Goal: Task Accomplishment & Management: Use online tool/utility

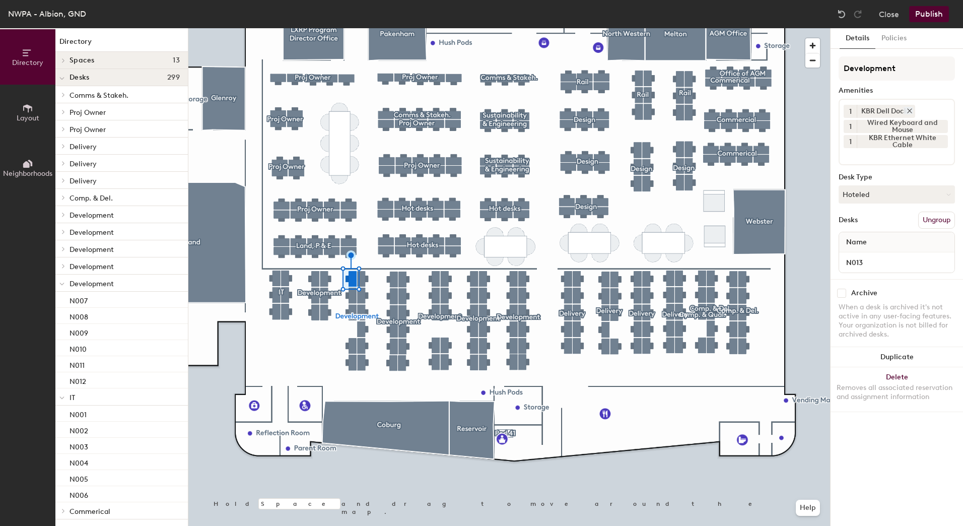
click at [910, 110] on icon at bounding box center [909, 111] width 4 height 4
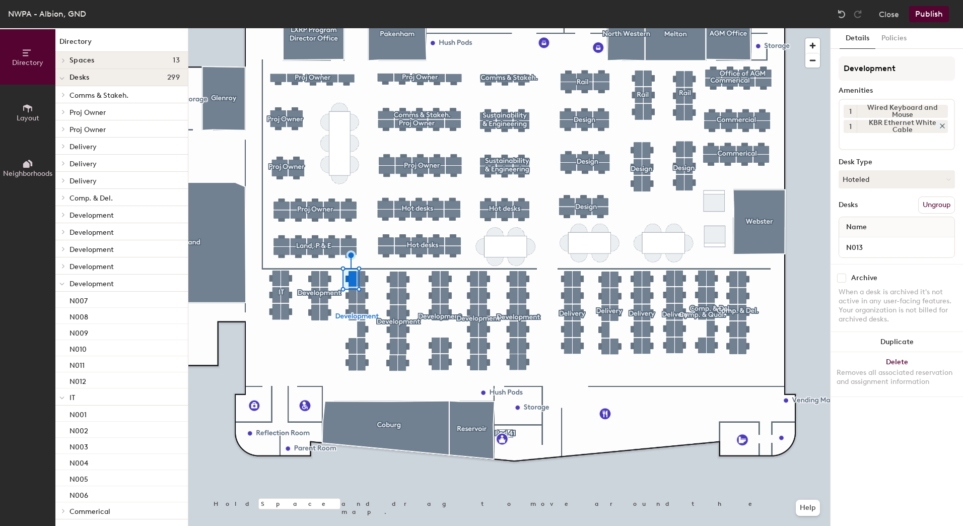
click at [942, 125] on icon at bounding box center [942, 126] width 4 height 4
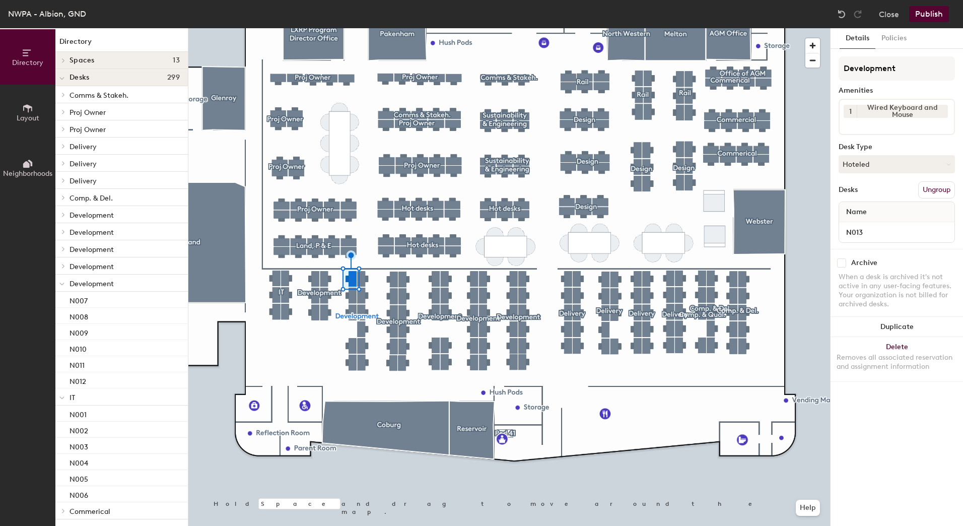
click at [864, 123] on input at bounding box center [888, 124] width 91 height 12
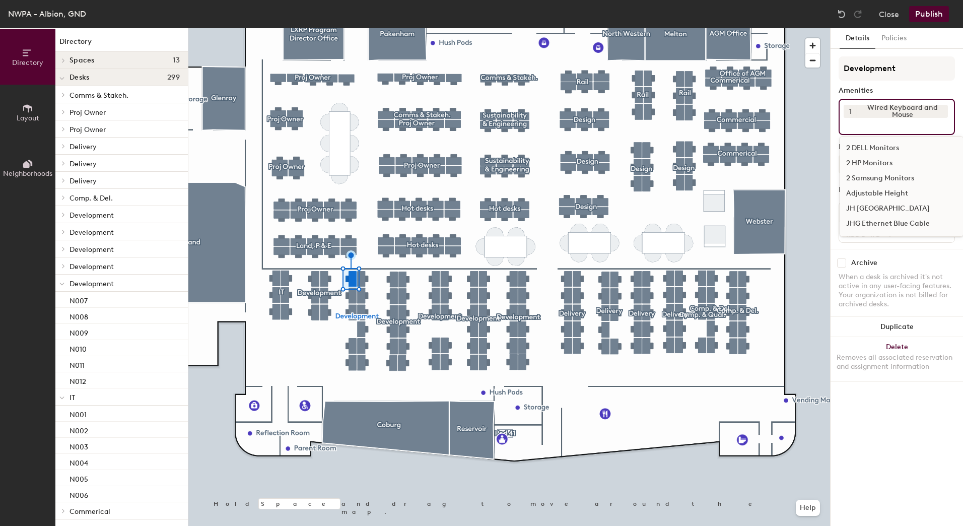
click at [865, 158] on div "2 HP Monitors" at bounding box center [901, 163] width 123 height 15
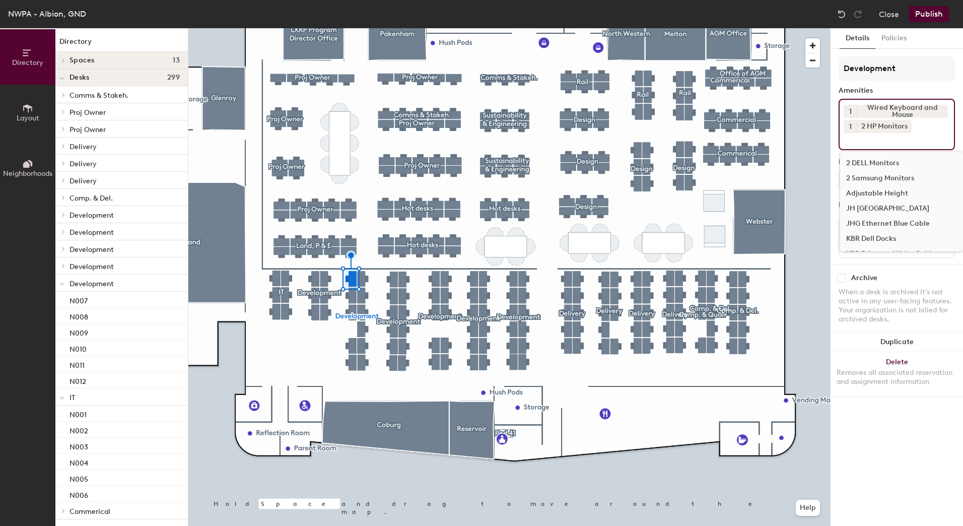
click at [870, 143] on input at bounding box center [888, 139] width 91 height 12
click at [882, 141] on input at bounding box center [888, 139] width 91 height 12
click at [920, 128] on div "1 Wired Keyboard and Mouse 1 2 HP Monitors 2 DELL Monitors 2 Samsung Monitors A…" at bounding box center [896, 124] width 116 height 51
click at [881, 131] on div "2 HP Monitors" at bounding box center [883, 126] width 55 height 13
drag, startPoint x: 865, startPoint y: 140, endPoint x: 857, endPoint y: 137, distance: 8.3
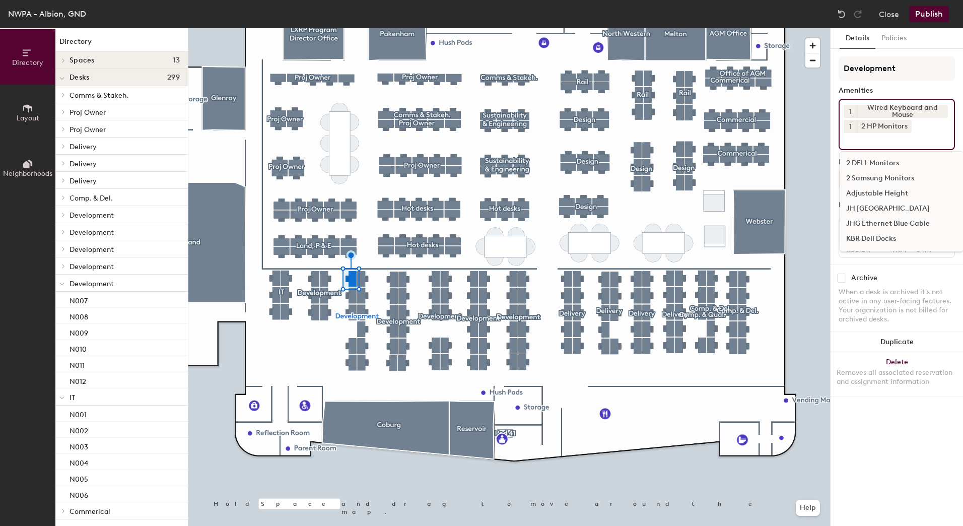
click at [857, 137] on input at bounding box center [888, 139] width 91 height 12
click at [856, 137] on input at bounding box center [888, 139] width 91 height 12
click at [846, 137] on input at bounding box center [888, 139] width 91 height 12
click at [847, 131] on button "1" at bounding box center [849, 126] width 13 height 13
click at [867, 134] on input at bounding box center [888, 139] width 91 height 12
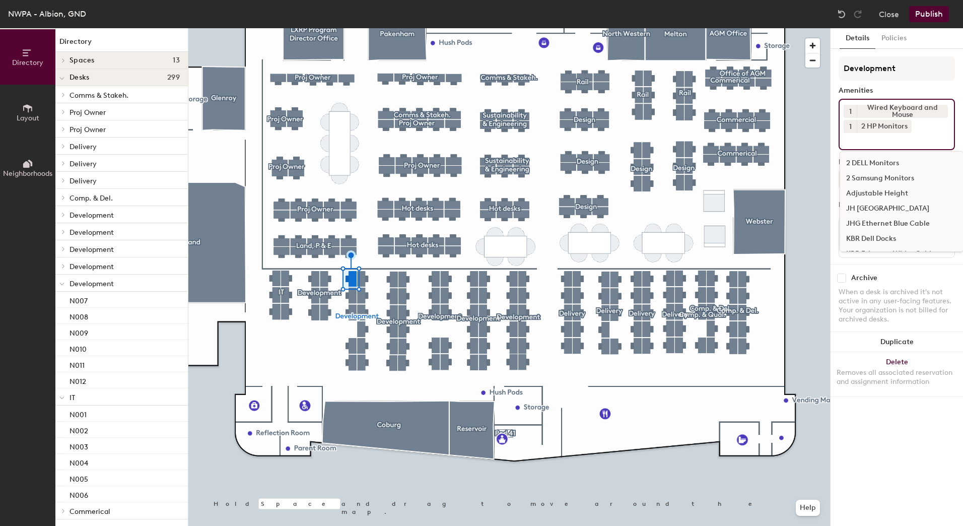
click at [921, 130] on div "1 Wired Keyboard and Mouse 1 2 HP Monitors 2 DELL Monitors 2 Samsung Monitors A…" at bounding box center [896, 124] width 116 height 51
click at [877, 207] on div "JH [GEOGRAPHIC_DATA]" at bounding box center [901, 208] width 123 height 15
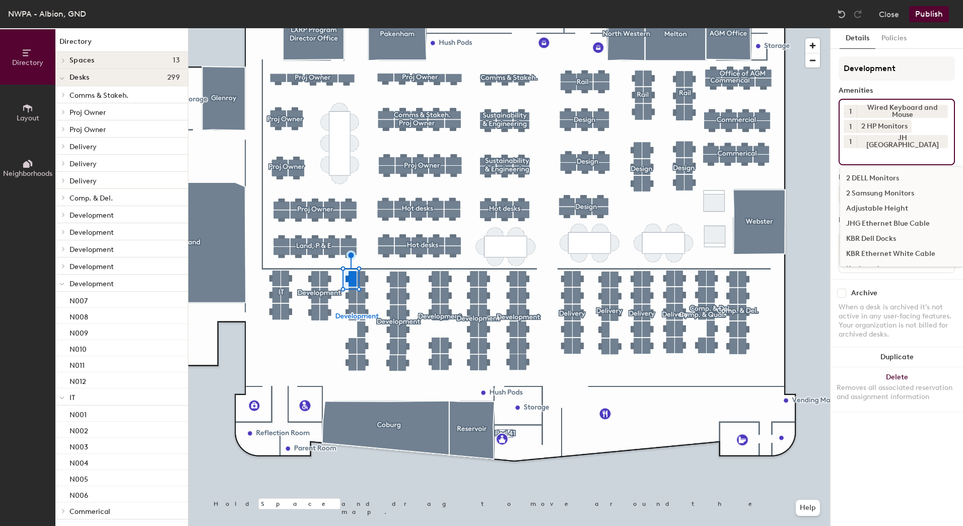
click at [871, 156] on input at bounding box center [888, 154] width 91 height 12
click at [855, 156] on input at bounding box center [888, 154] width 91 height 12
click at [852, 156] on input at bounding box center [888, 154] width 91 height 12
click at [886, 225] on div "JHG Ethernet Blue Cable" at bounding box center [901, 223] width 123 height 15
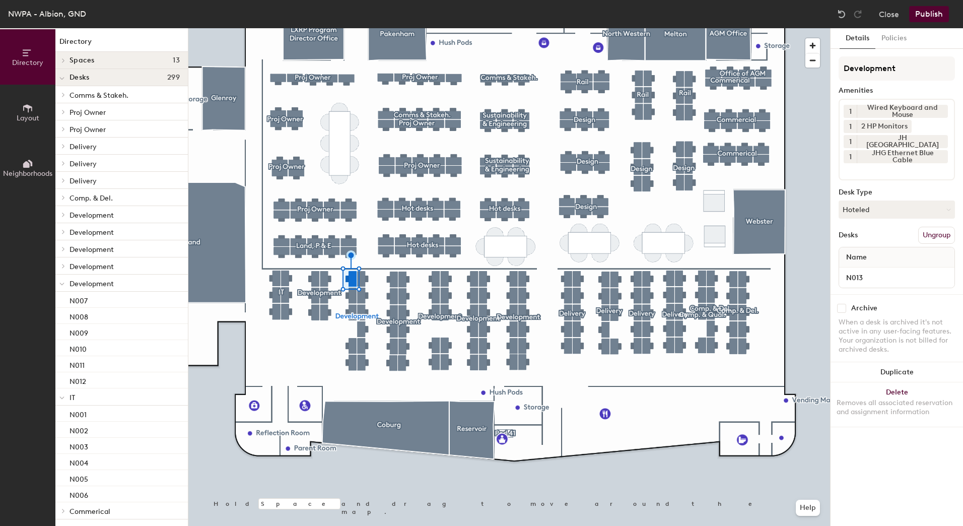
click at [934, 17] on button "Publish" at bounding box center [929, 14] width 40 height 16
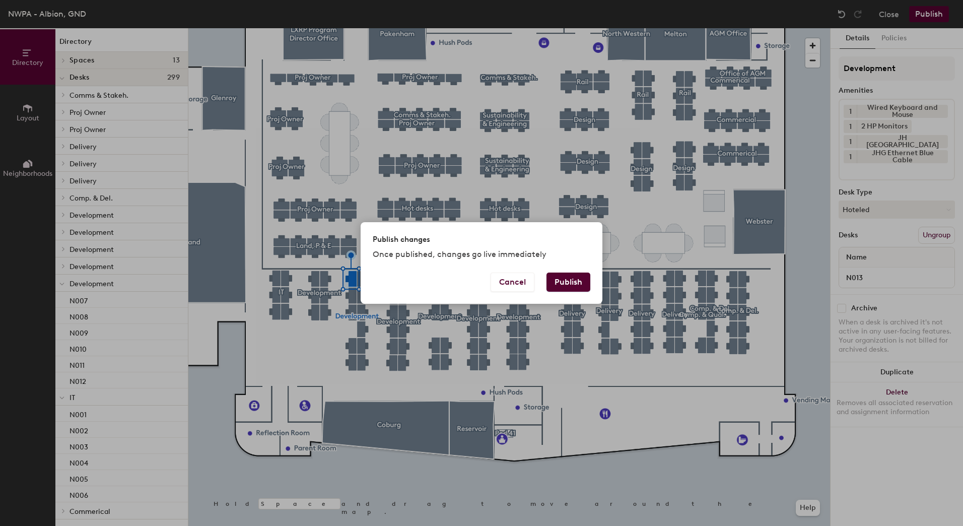
click at [571, 276] on button "Publish" at bounding box center [568, 281] width 44 height 19
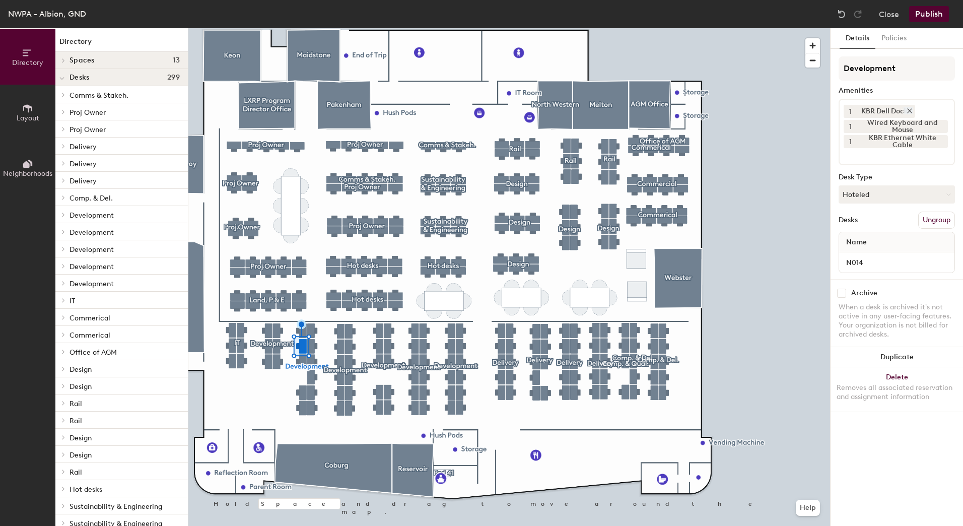
click at [909, 108] on icon at bounding box center [909, 110] width 7 height 7
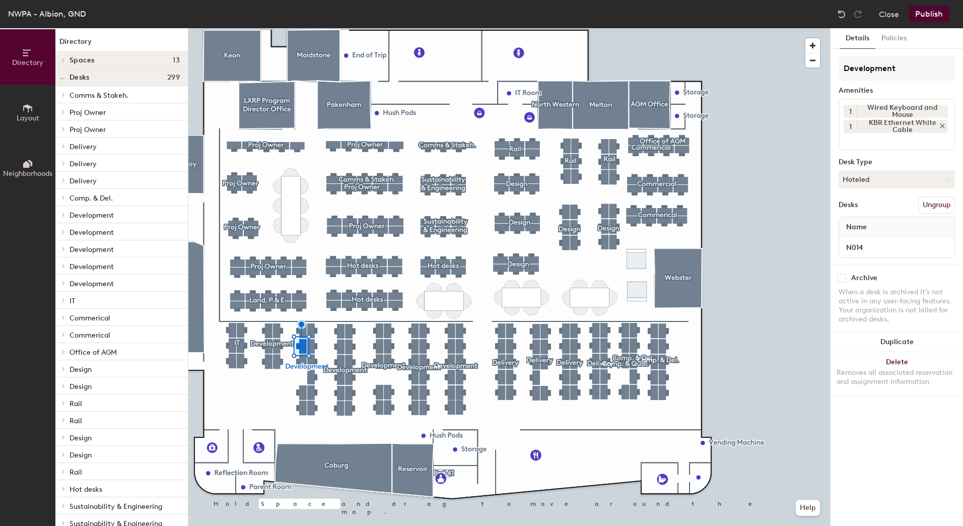
click at [942, 126] on icon at bounding box center [941, 125] width 7 height 7
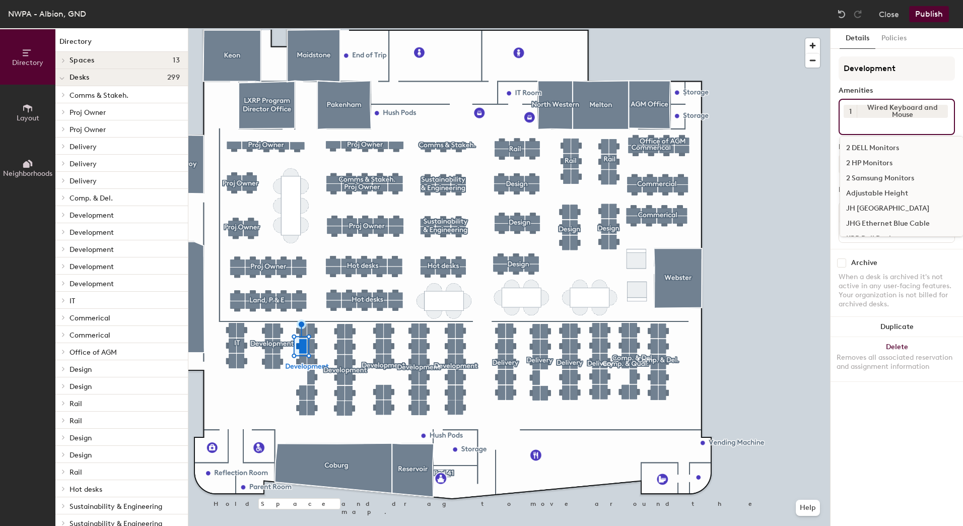
click at [866, 129] on input at bounding box center [888, 124] width 91 height 12
click at [869, 159] on div "2 HP Monitors" at bounding box center [901, 163] width 123 height 15
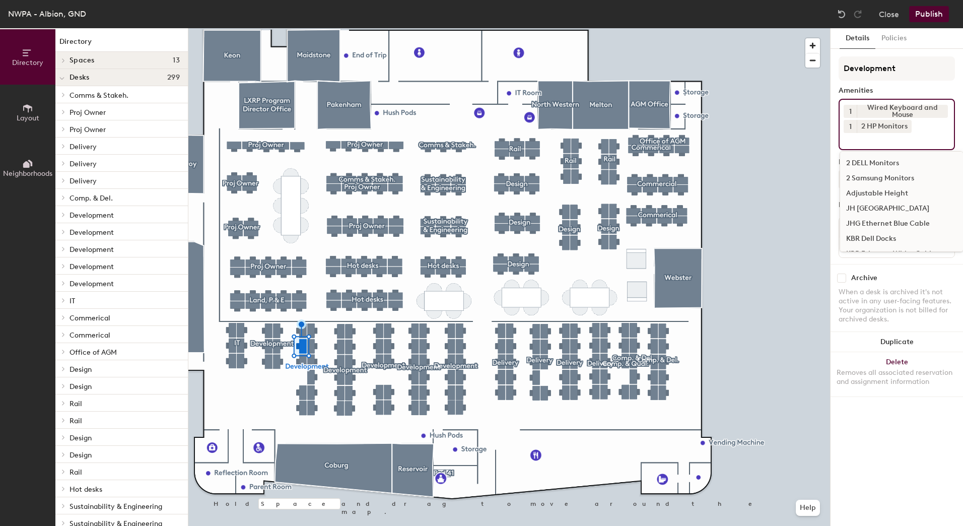
click at [881, 207] on div "JH [GEOGRAPHIC_DATA]" at bounding box center [901, 208] width 123 height 15
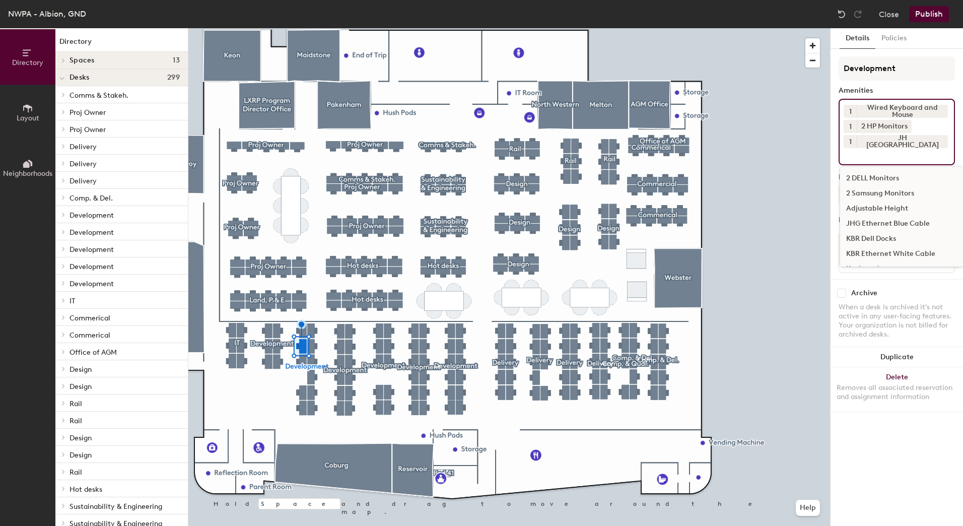
click at [888, 224] on div "JHG Ethernet Blue Cable" at bounding box center [901, 223] width 123 height 15
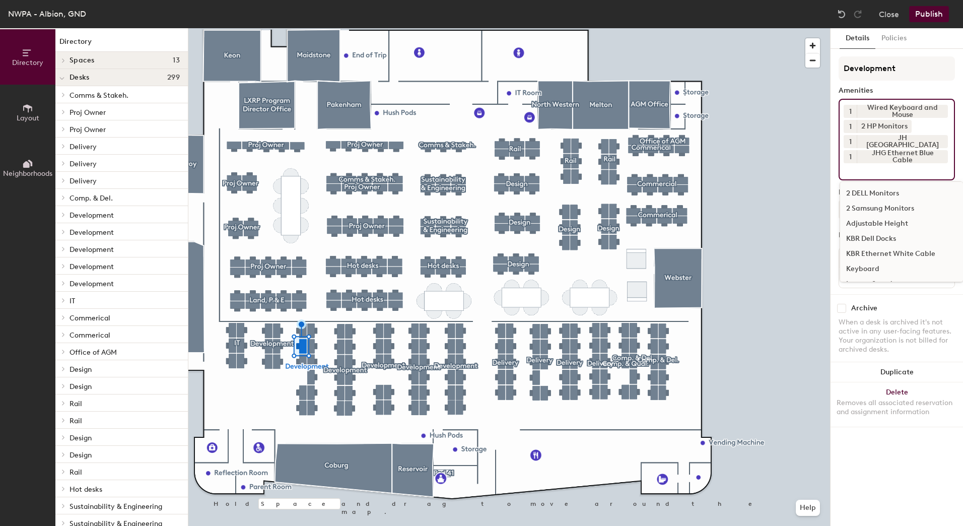
click at [928, 15] on button "Publish" at bounding box center [929, 14] width 40 height 16
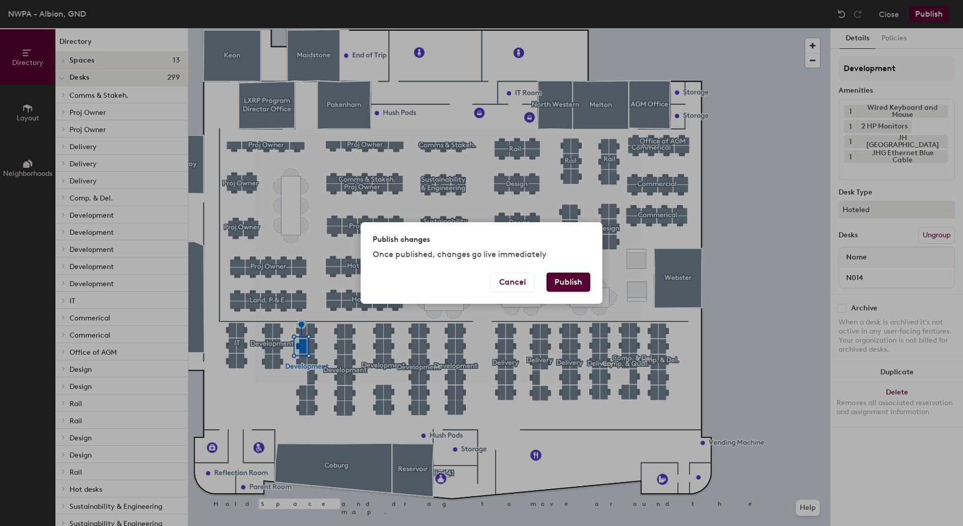
click at [576, 277] on button "Publish" at bounding box center [568, 281] width 44 height 19
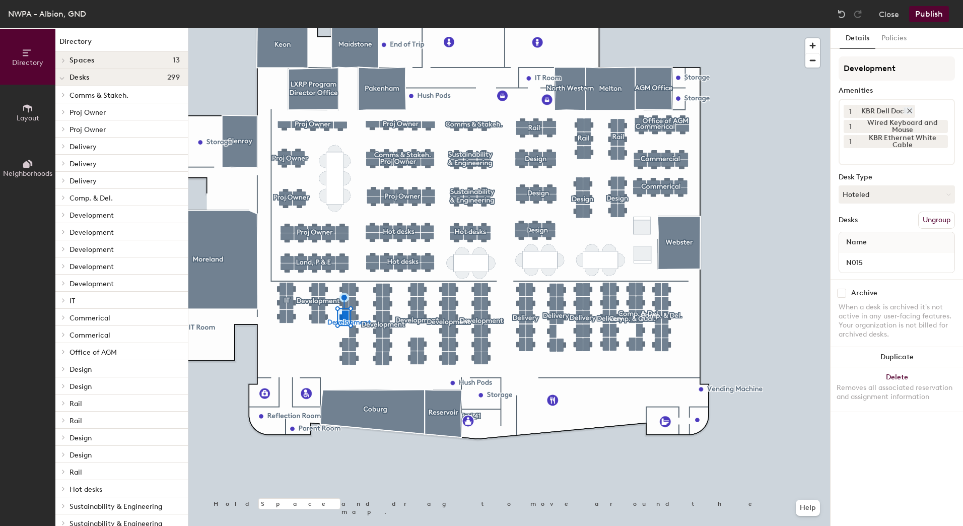
click at [910, 111] on icon at bounding box center [909, 110] width 7 height 7
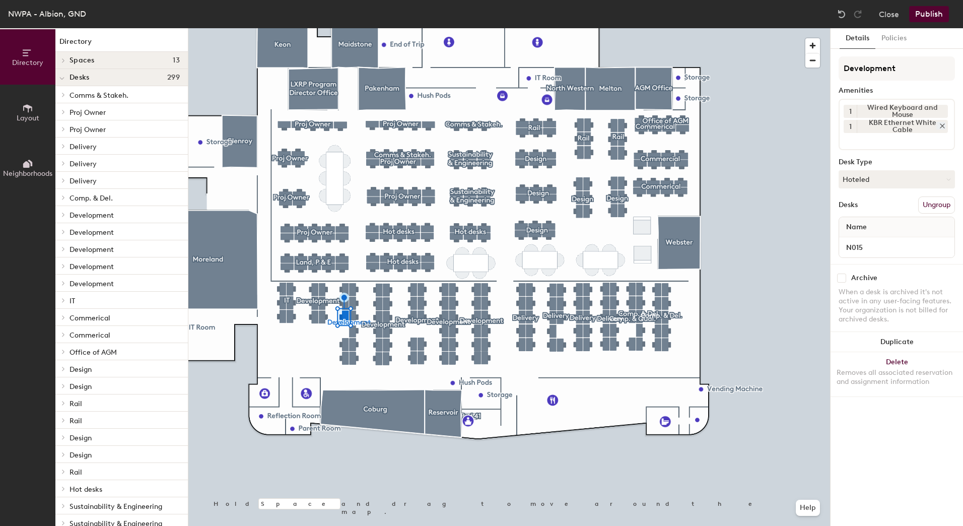
click at [941, 126] on icon at bounding box center [942, 126] width 4 height 4
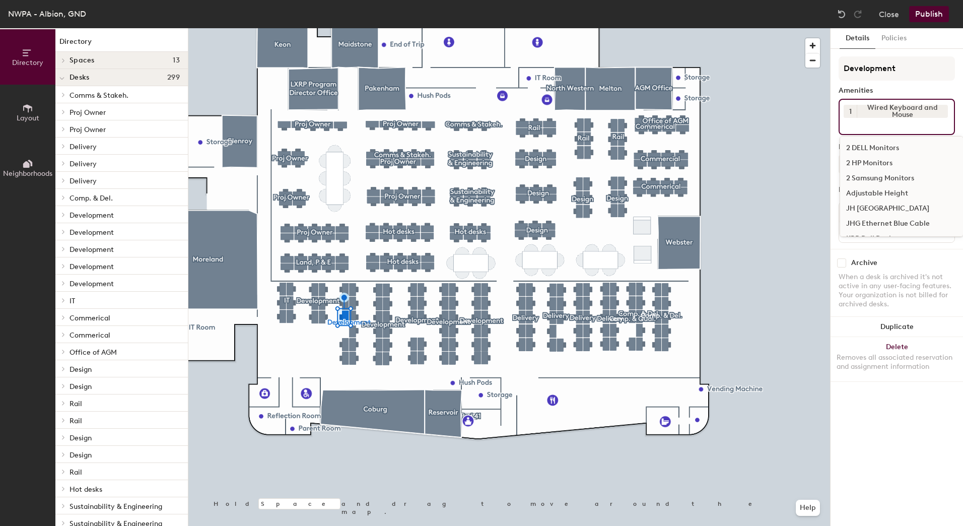
click at [856, 126] on input at bounding box center [888, 124] width 91 height 12
click at [869, 159] on div "2 HP Monitors" at bounding box center [901, 163] width 123 height 15
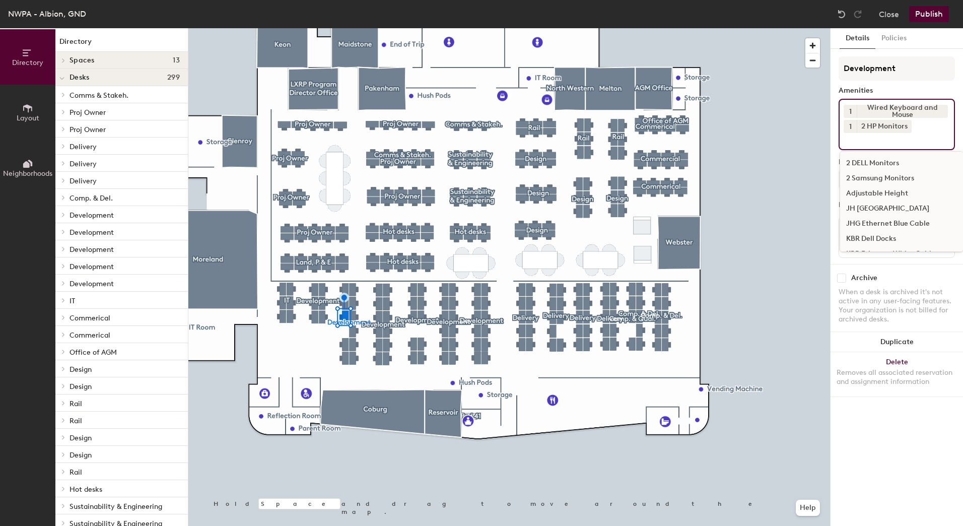
click at [871, 208] on div "JH [GEOGRAPHIC_DATA]" at bounding box center [901, 208] width 123 height 15
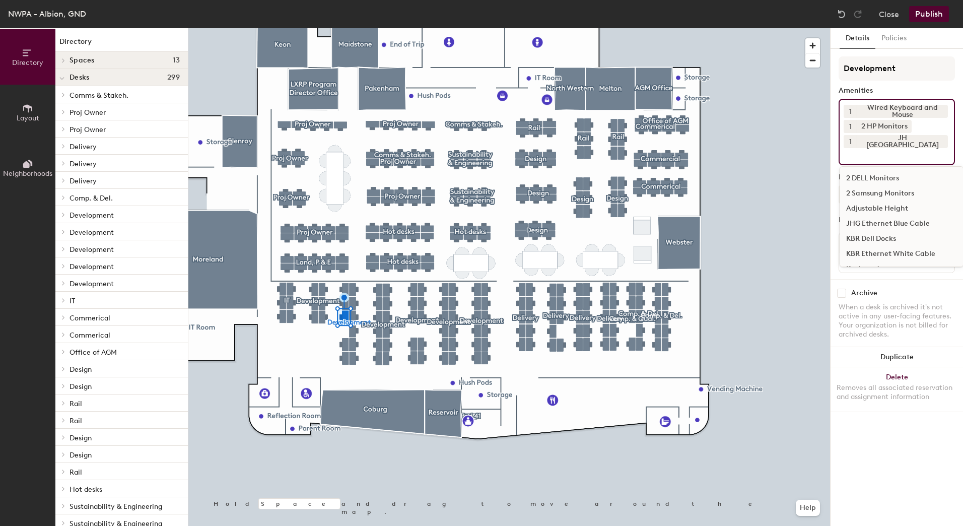
click at [868, 219] on div "JHG Ethernet Blue Cable" at bounding box center [901, 223] width 123 height 15
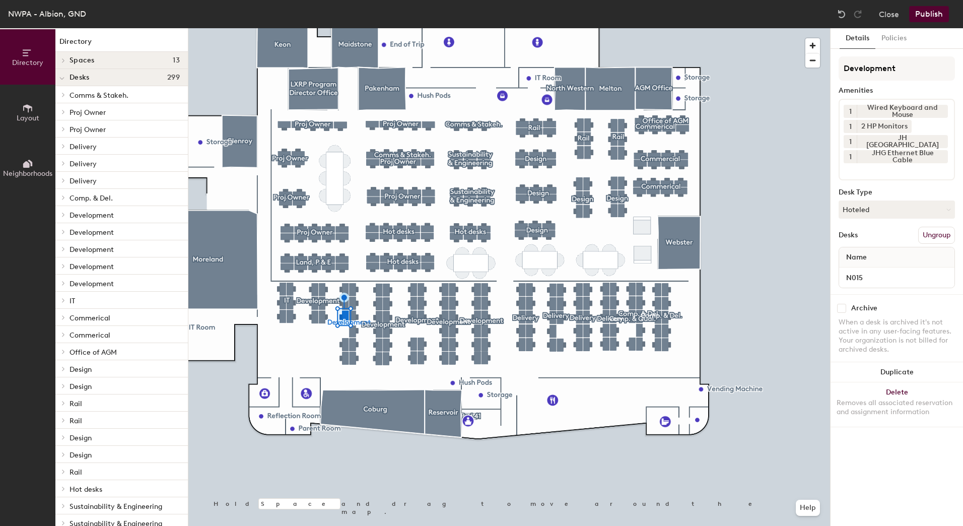
click at [926, 16] on button "Publish" at bounding box center [929, 14] width 40 height 16
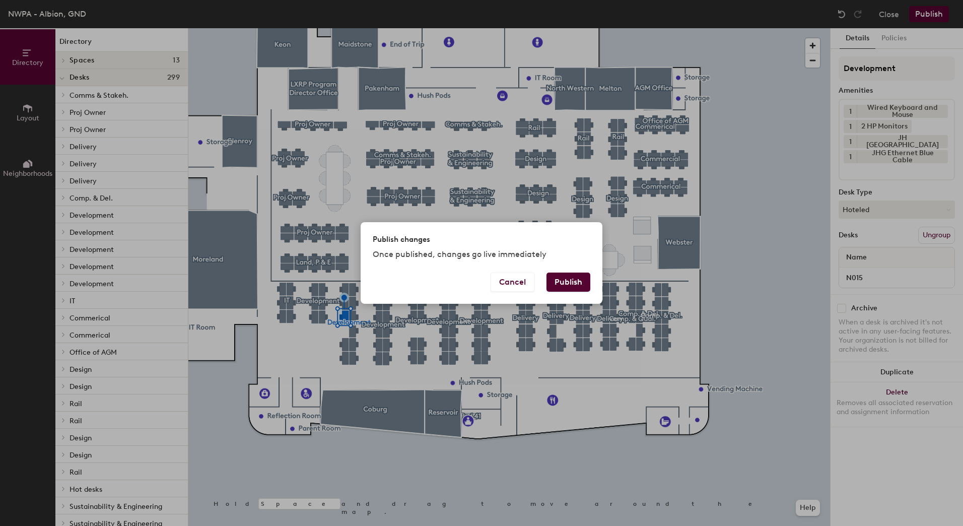
click at [566, 281] on button "Publish" at bounding box center [568, 281] width 44 height 19
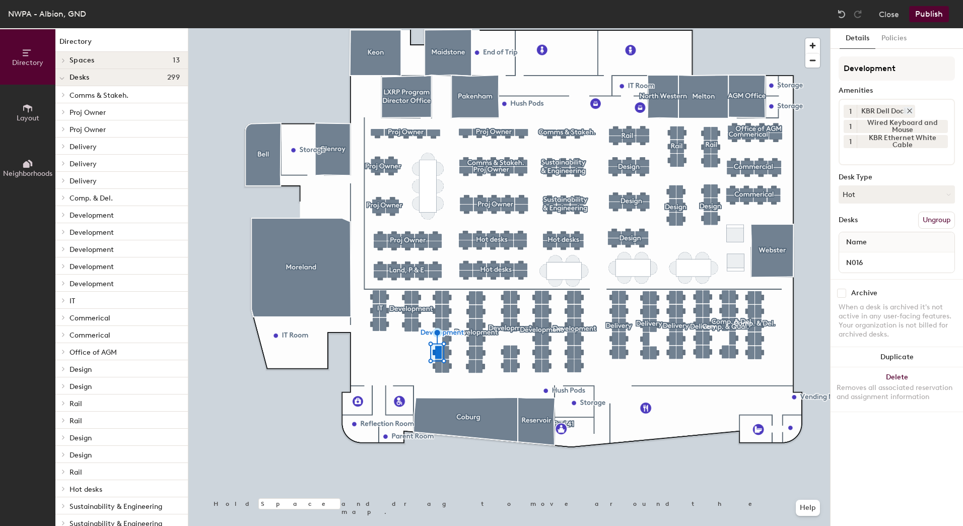
click at [912, 111] on icon at bounding box center [909, 110] width 7 height 7
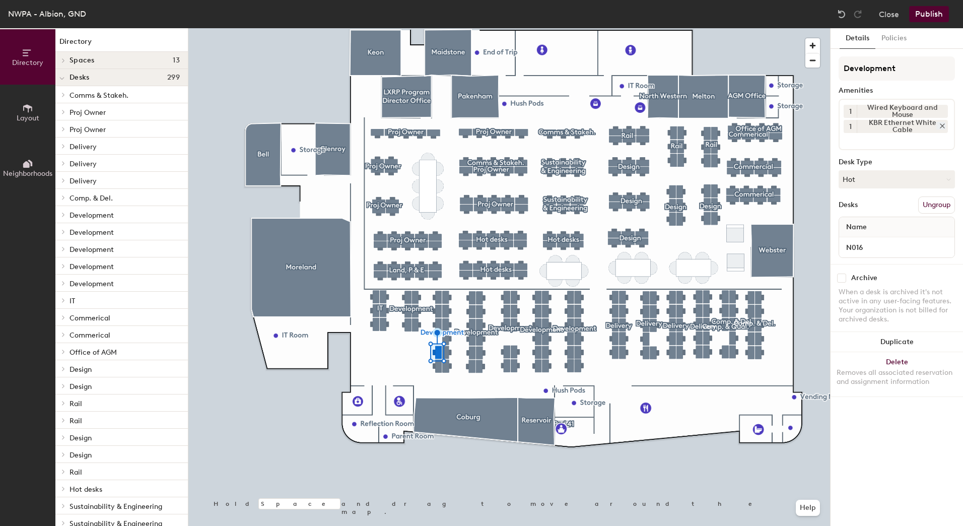
click at [938, 124] on div at bounding box center [939, 126] width 11 height 8
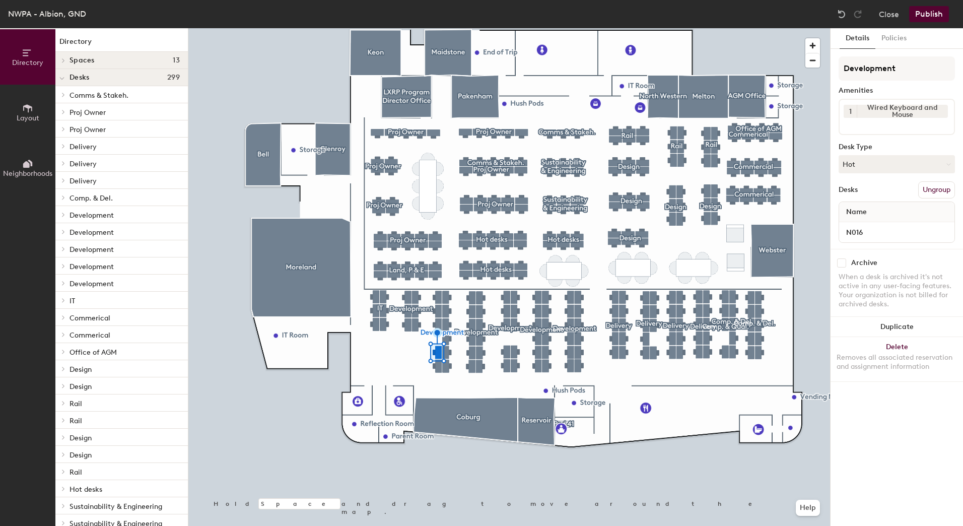
click at [852, 128] on input at bounding box center [888, 124] width 91 height 12
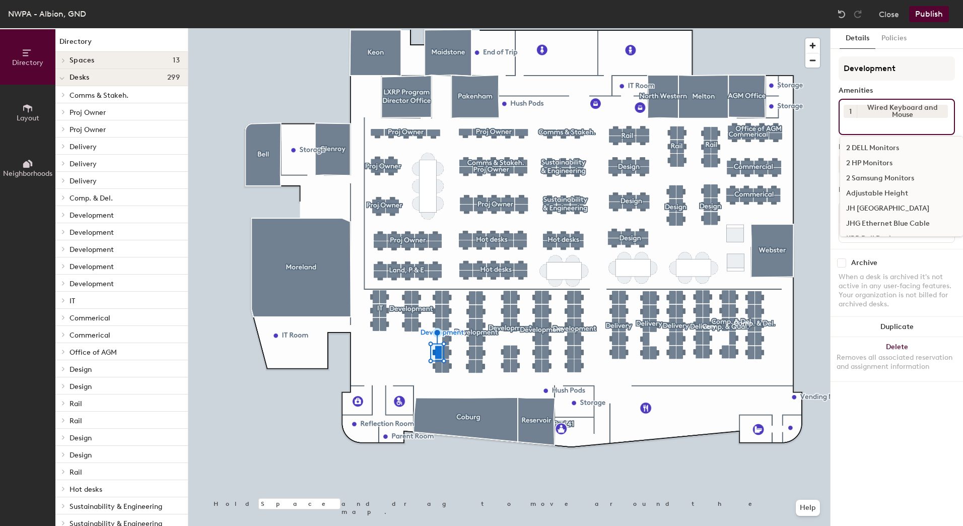
click at [858, 159] on div "2 HP Monitors" at bounding box center [901, 163] width 123 height 15
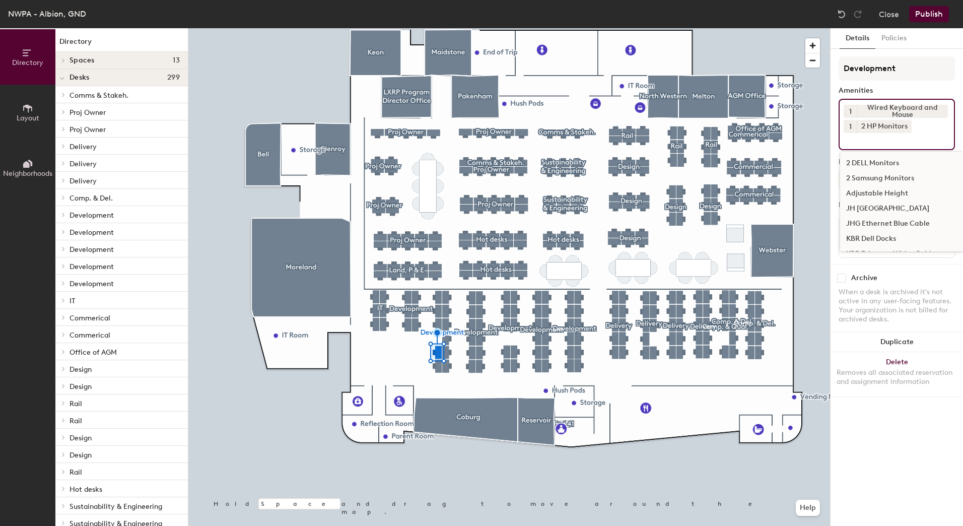
click at [863, 205] on div "JH [GEOGRAPHIC_DATA]" at bounding box center [901, 208] width 123 height 15
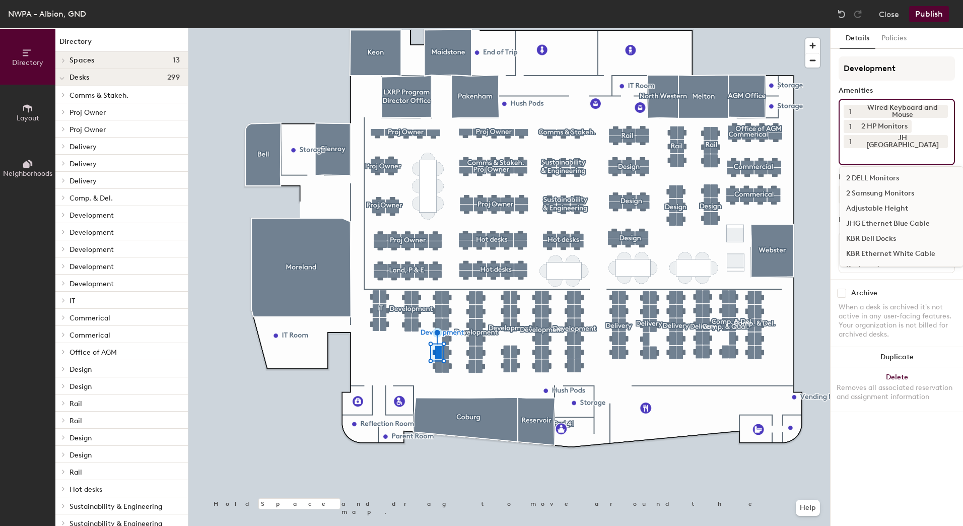
click at [865, 224] on div "JHG Ethernet Blue Cable" at bounding box center [901, 223] width 123 height 15
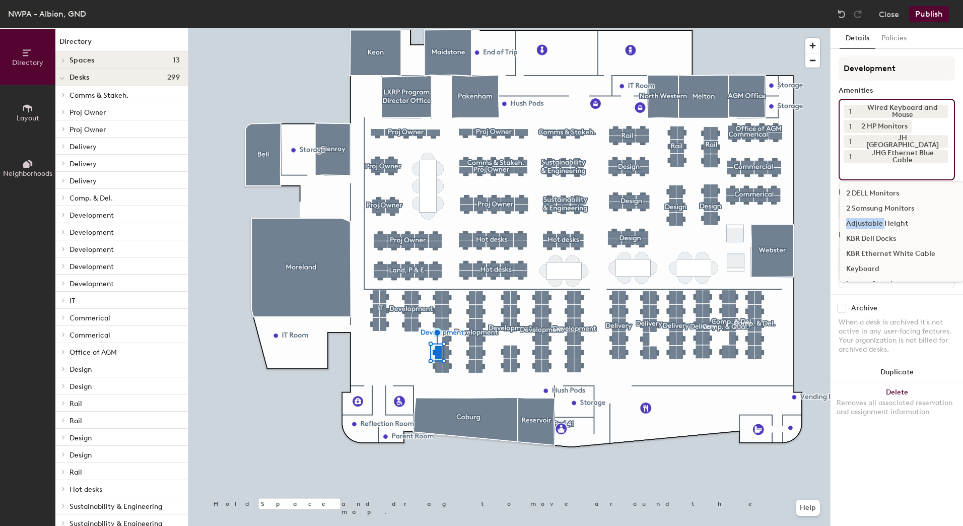
click at [865, 224] on div "Adjustable Height" at bounding box center [901, 223] width 123 height 15
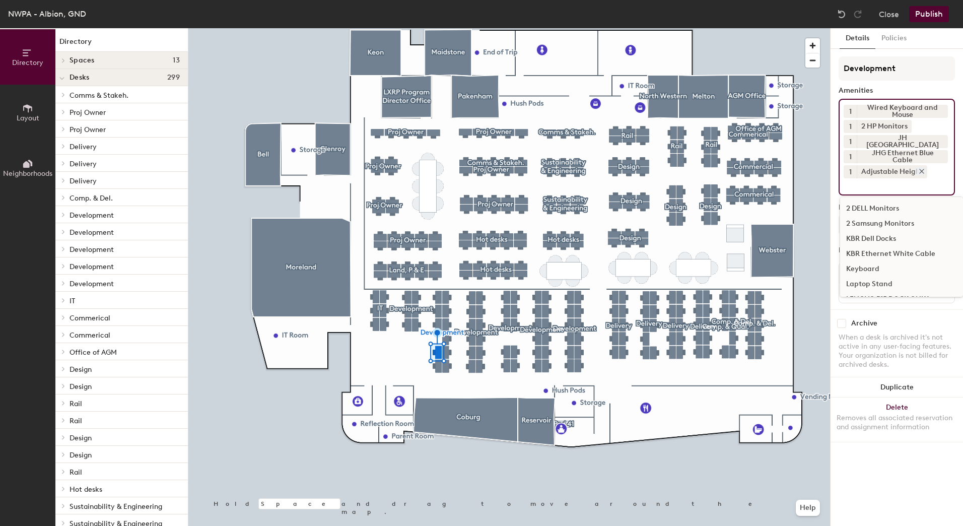
click at [861, 174] on div "Adjustable Height" at bounding box center [891, 171] width 70 height 13
click at [919, 168] on icon at bounding box center [921, 171] width 7 height 7
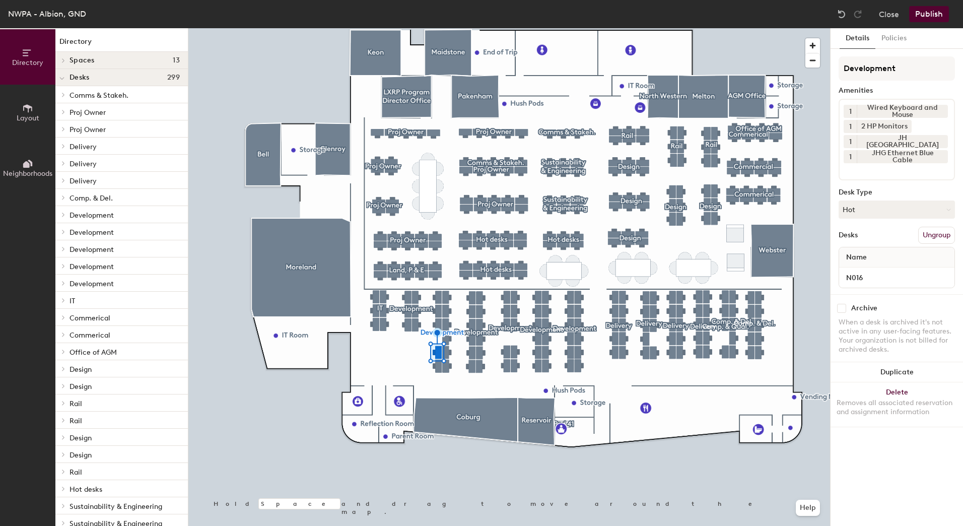
click at [934, 15] on button "Publish" at bounding box center [929, 14] width 40 height 16
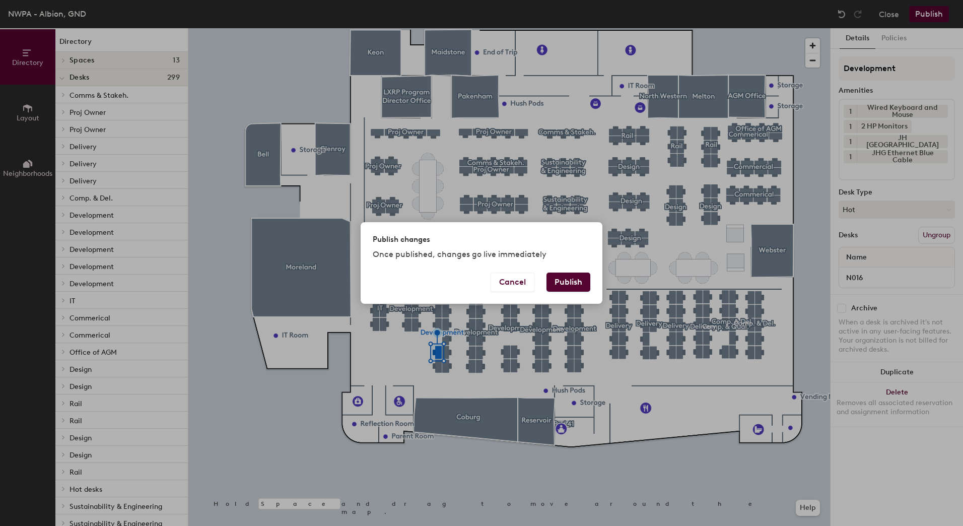
click at [579, 280] on button "Publish" at bounding box center [568, 281] width 44 height 19
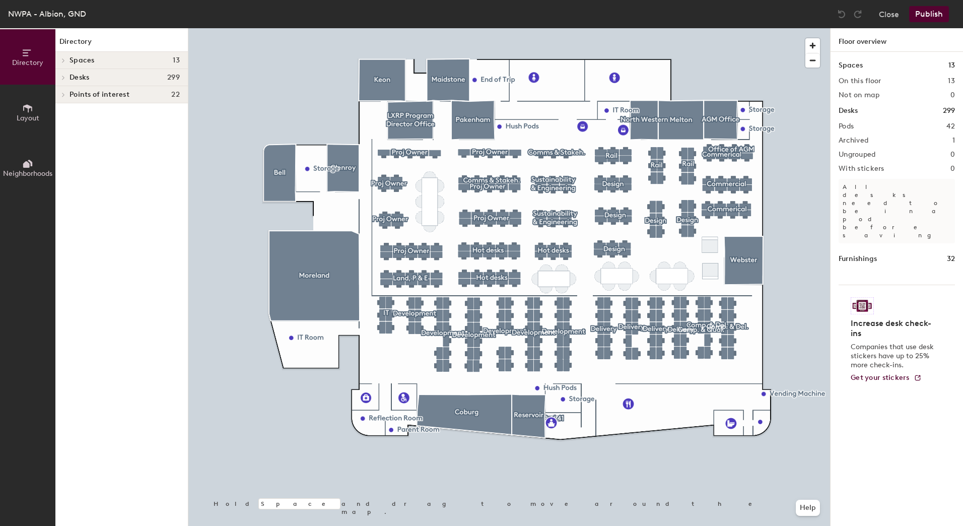
click at [437, 28] on div at bounding box center [508, 28] width 641 height 0
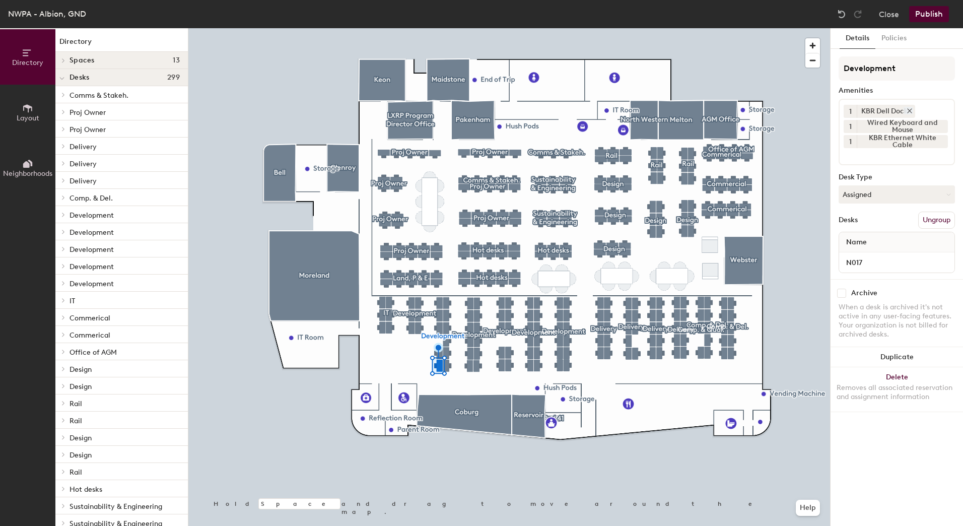
click at [907, 107] on icon at bounding box center [909, 110] width 7 height 7
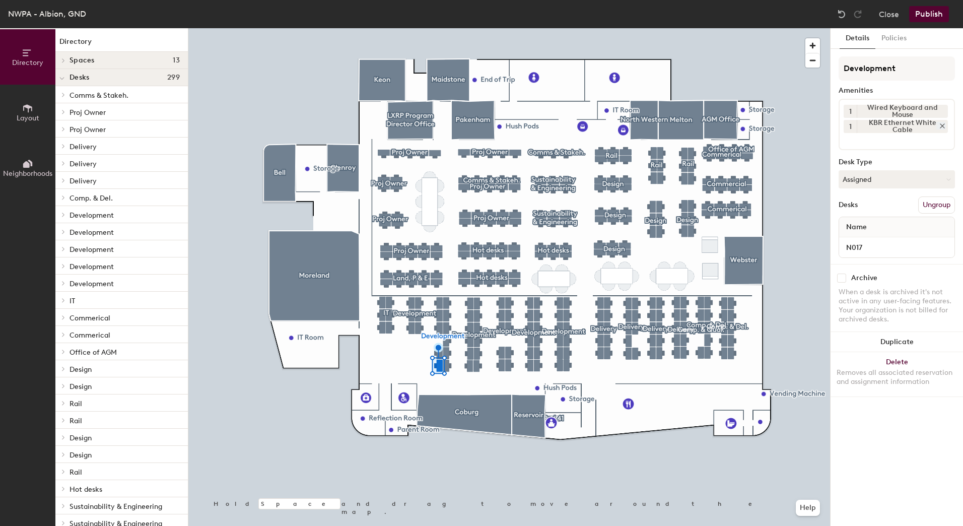
click at [939, 124] on icon at bounding box center [941, 125] width 7 height 7
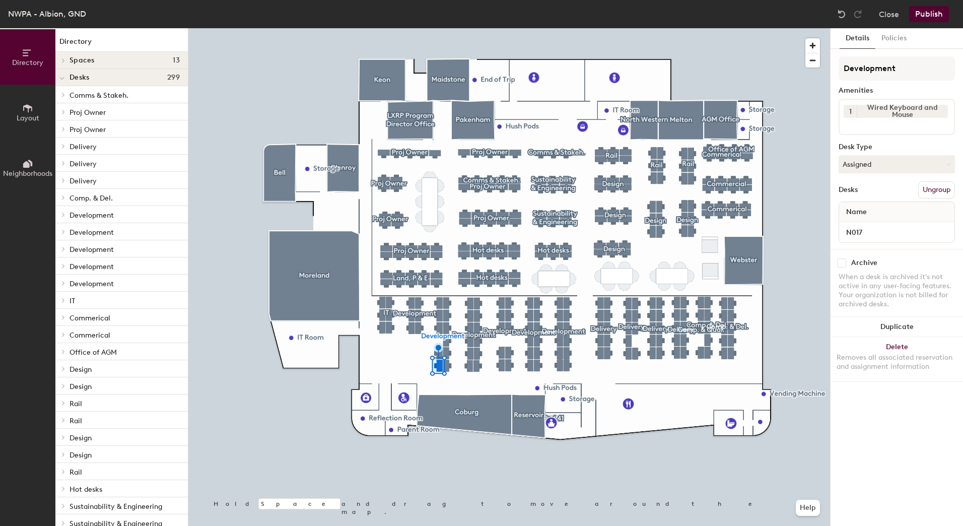
click at [866, 128] on input at bounding box center [888, 124] width 91 height 12
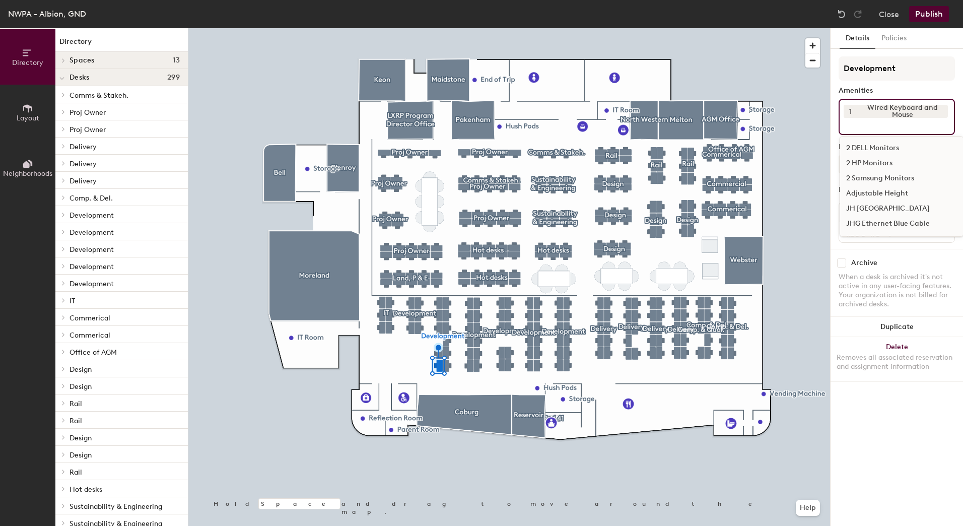
click at [872, 160] on div "2 HP Monitors" at bounding box center [901, 163] width 123 height 15
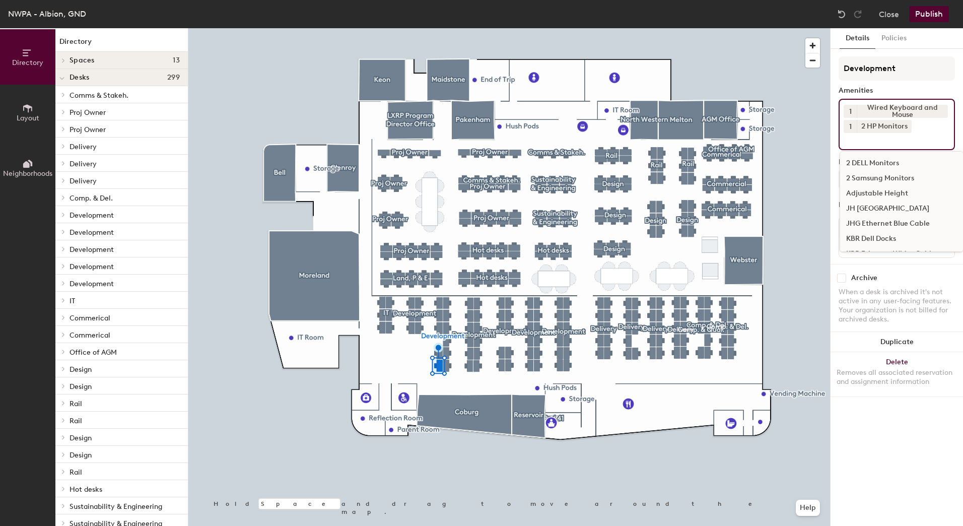
click at [879, 205] on div "JH [GEOGRAPHIC_DATA]" at bounding box center [901, 208] width 123 height 15
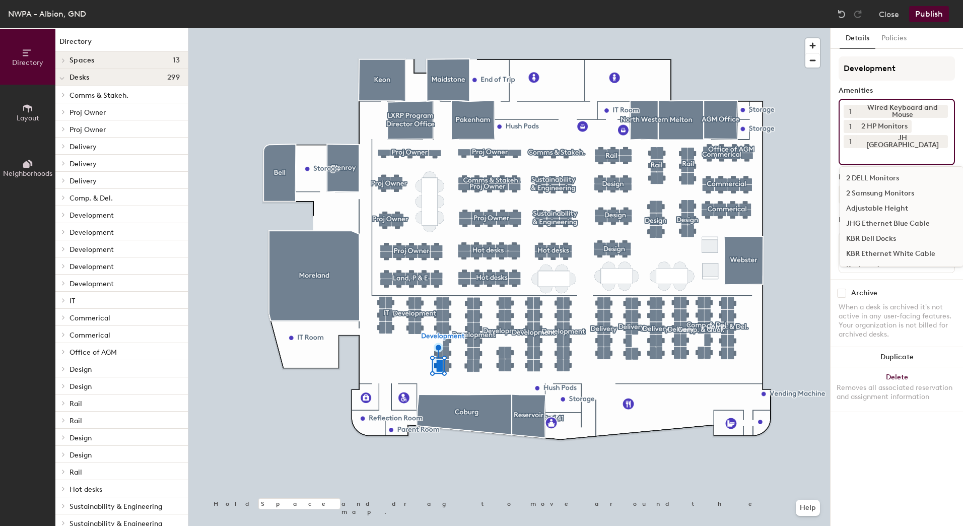
click at [879, 222] on div "JHG Ethernet Blue Cable" at bounding box center [901, 223] width 123 height 15
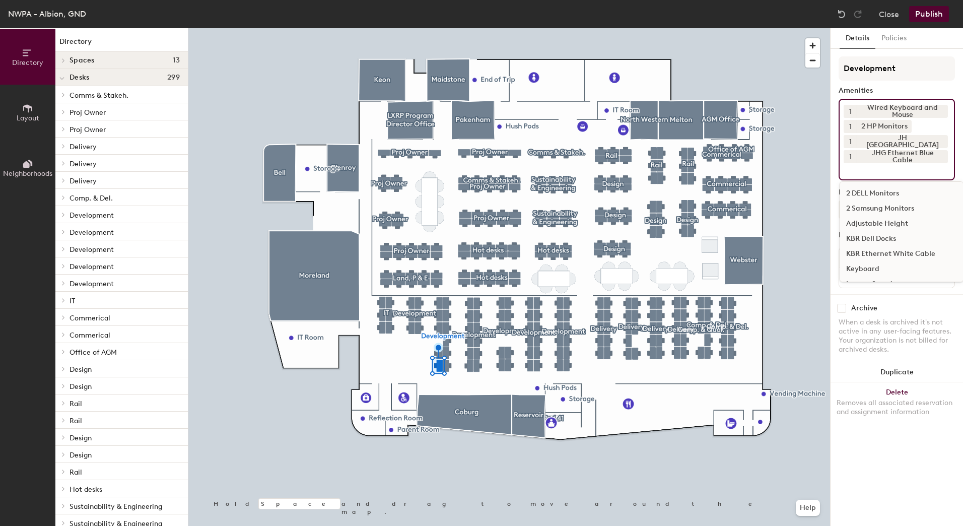
click at [930, 15] on button "Publish" at bounding box center [929, 14] width 40 height 16
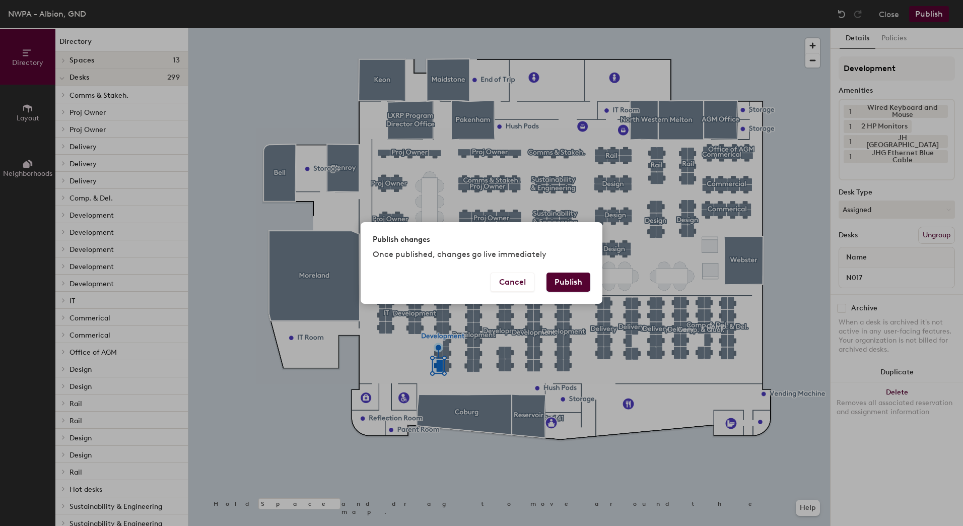
click at [570, 282] on button "Publish" at bounding box center [568, 281] width 44 height 19
